Goal: Information Seeking & Learning: Learn about a topic

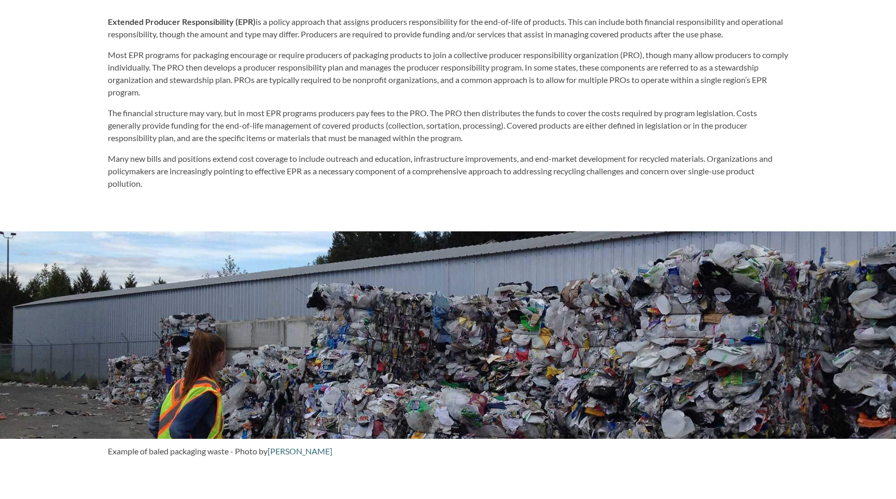
scroll to position [654, 0]
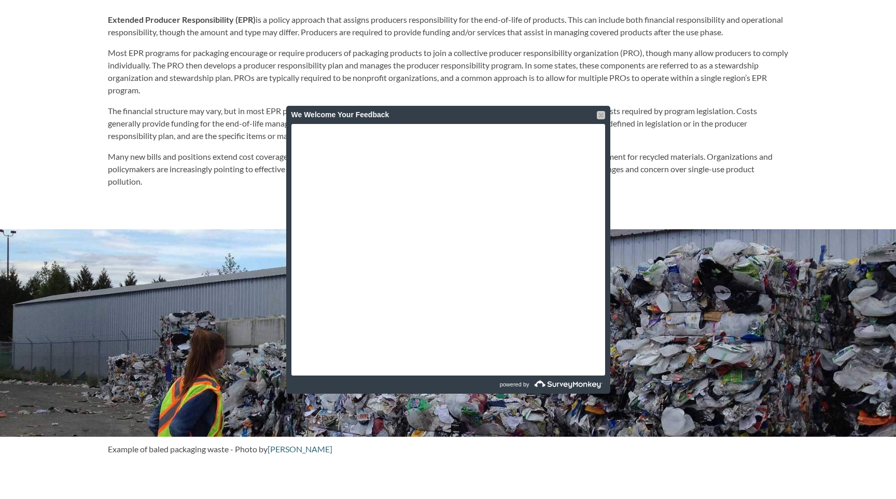
click at [598, 115] on div at bounding box center [601, 115] width 8 height 8
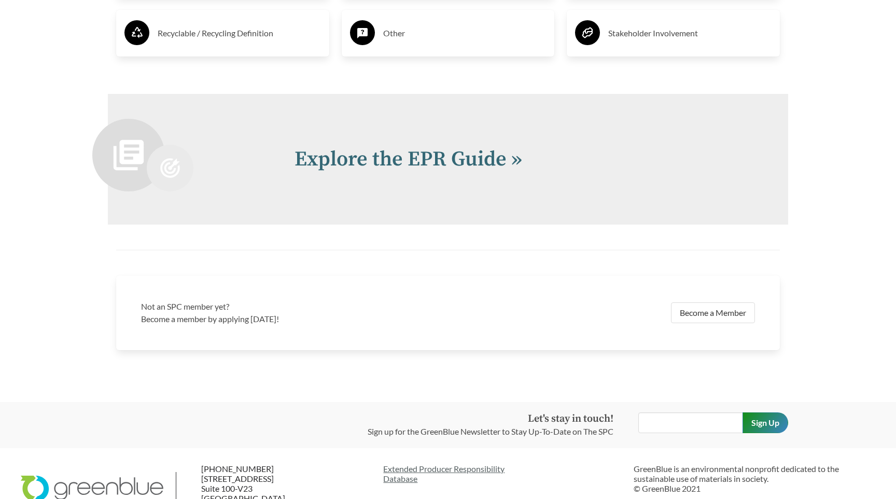
scroll to position [2237, 0]
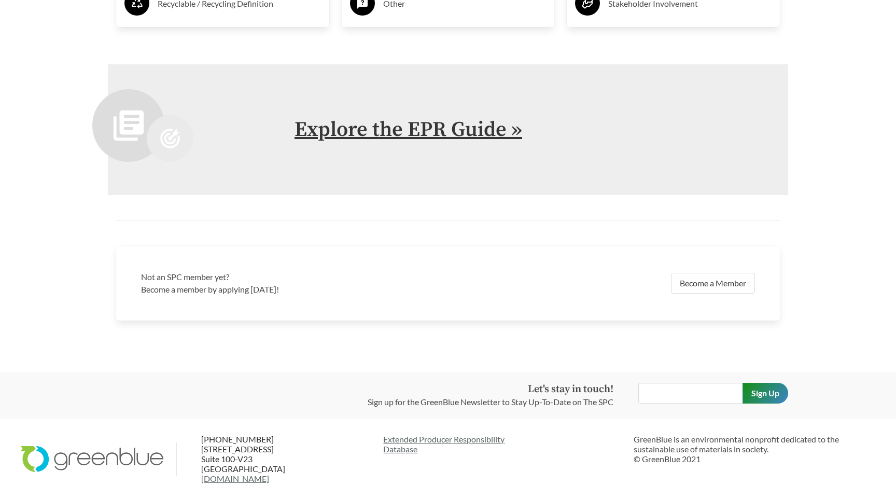
click at [475, 130] on link "Explore the EPR Guide »" at bounding box center [409, 130] width 228 height 26
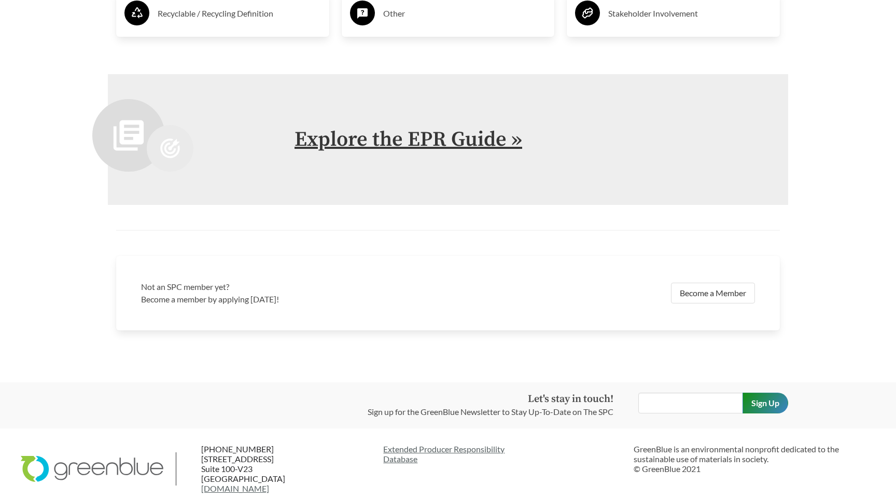
click at [438, 144] on link "Explore the EPR Guide »" at bounding box center [409, 140] width 228 height 26
